Goal: Transaction & Acquisition: Subscribe to service/newsletter

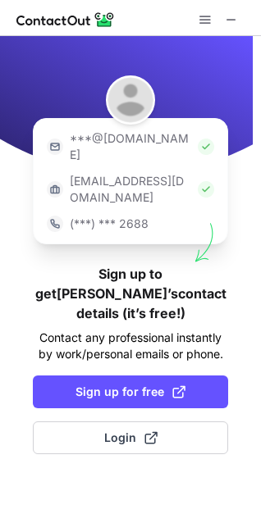
click at [133, 16] on div at bounding box center [130, 18] width 261 height 36
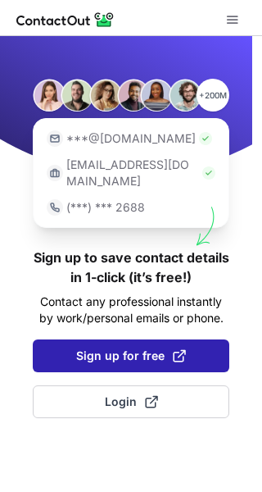
click at [115, 347] on span "Sign up for free" at bounding box center [131, 355] width 110 height 16
click at [109, 347] on span "Sign up for free" at bounding box center [131, 355] width 110 height 16
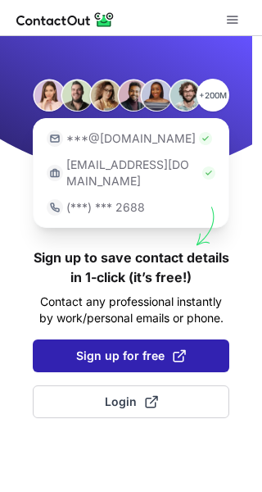
click at [109, 347] on span "Sign up for free" at bounding box center [131, 355] width 110 height 16
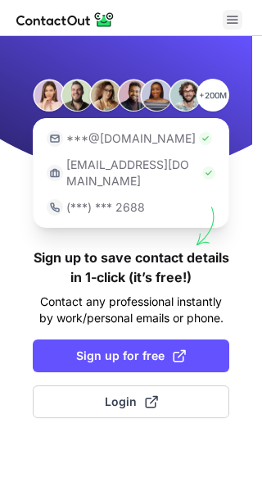
drag, startPoint x: 109, startPoint y: 341, endPoint x: 237, endPoint y: 20, distance: 345.6
click at [237, 20] on div "+200M ***@gmail.com ***@company.com (***) *** 2688 Sign up to save contact deta…" at bounding box center [131, 246] width 262 height 492
click at [237, 20] on span at bounding box center [232, 19] width 13 height 13
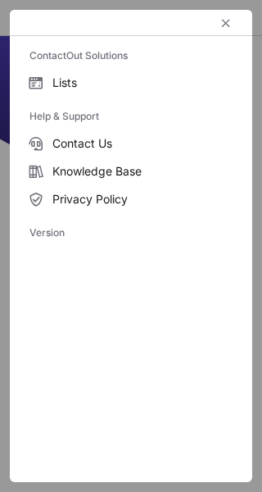
click at [237, 20] on div at bounding box center [131, 23] width 242 height 26
click at [226, 20] on span "left-button" at bounding box center [226, 22] width 13 height 13
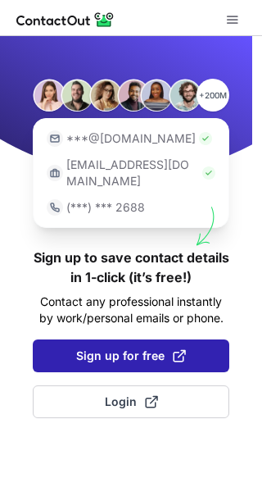
click at [86, 347] on span "Sign up for free" at bounding box center [131, 355] width 110 height 16
click at [179, 349] on span at bounding box center [179, 355] width 13 height 13
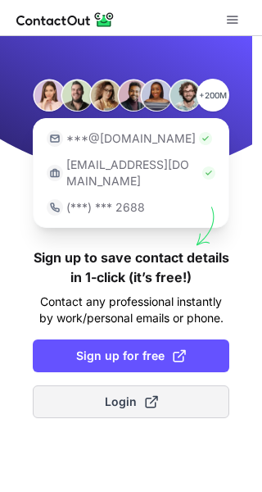
click at [109, 393] on span "Login" at bounding box center [131, 401] width 53 height 16
